Goal: Information Seeking & Learning: Understand process/instructions

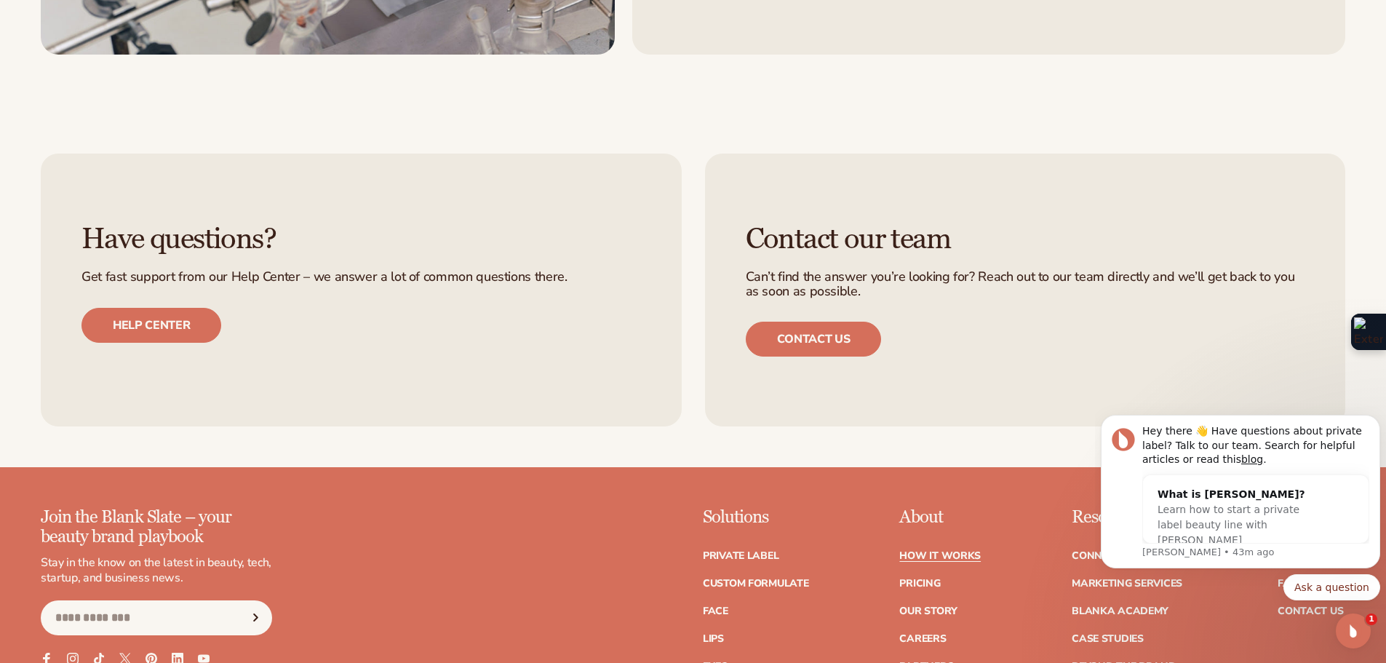
scroll to position [3563, 0]
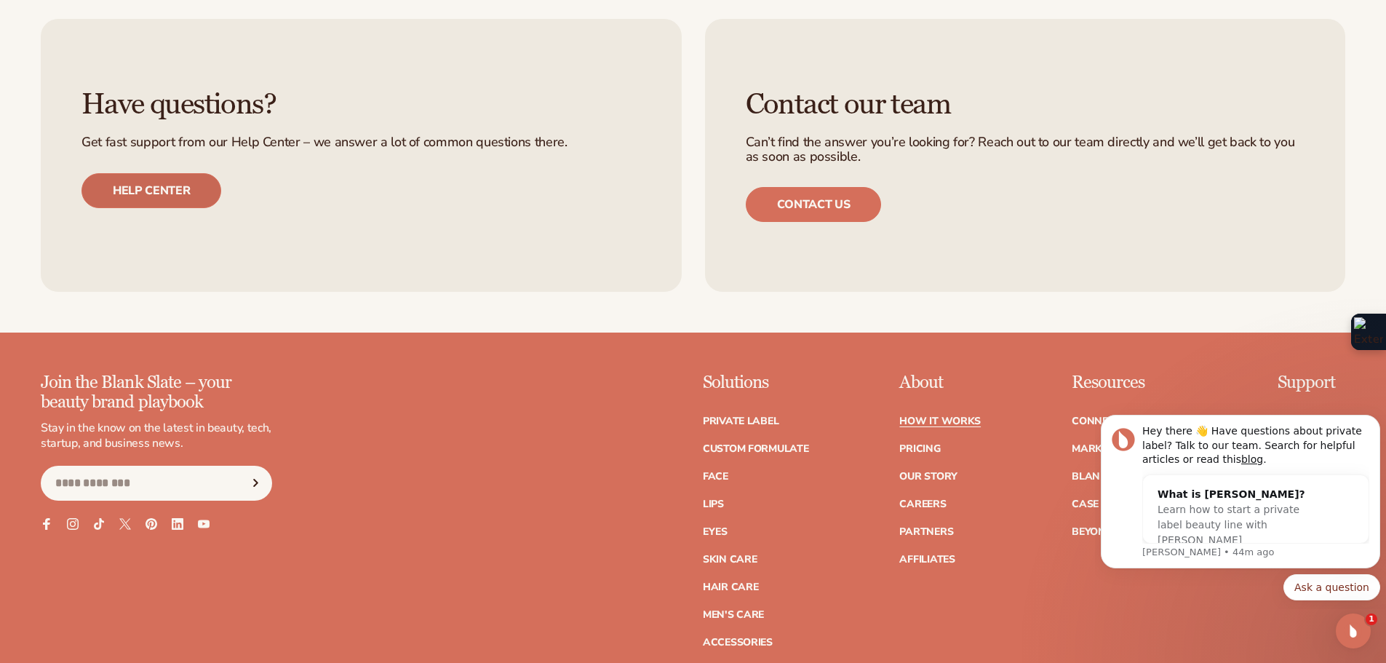
click at [166, 194] on link "Help center" at bounding box center [151, 190] width 140 height 35
